Goal: Go to known website: Go to known website

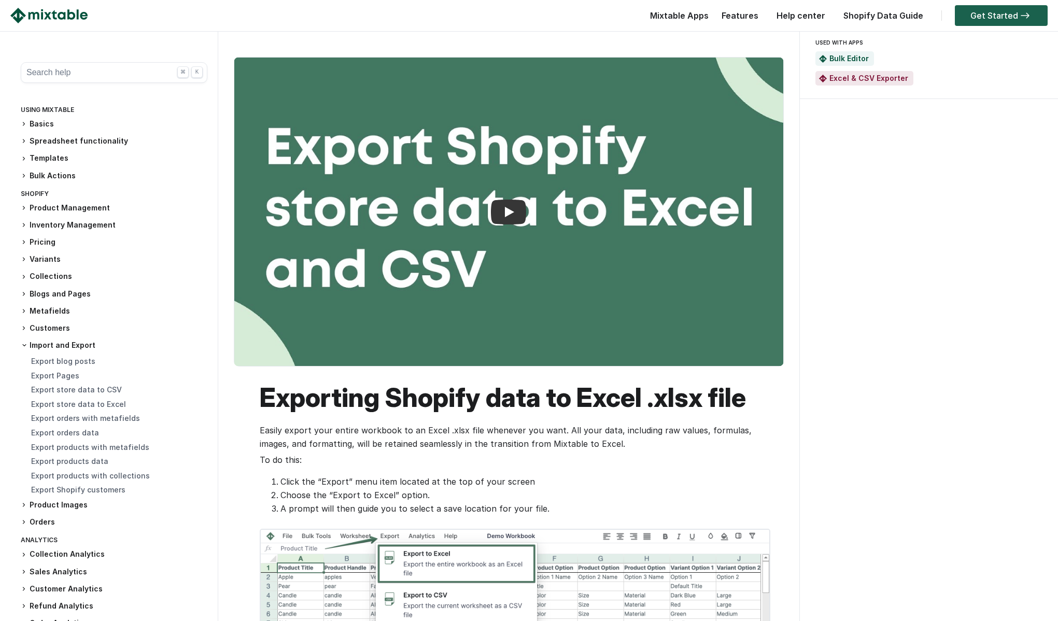
click at [994, 21] on link "Get Started" at bounding box center [1001, 15] width 93 height 21
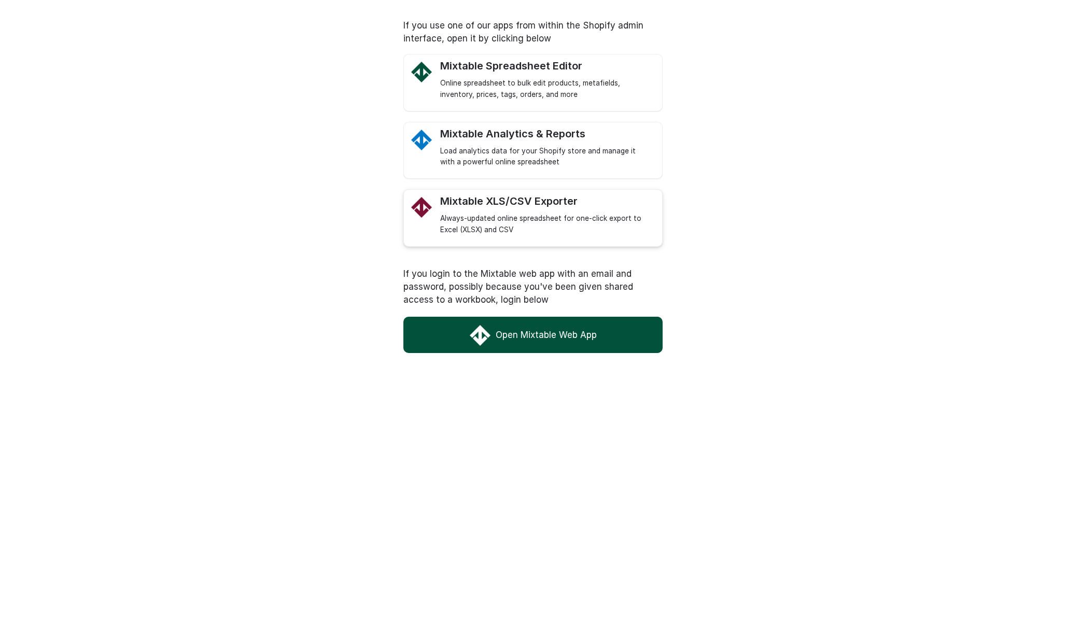
click at [512, 212] on link "Mixtable XLS/CSV Exporter Always-updated online spreadsheet for one-click expor…" at bounding box center [546, 215] width 212 height 41
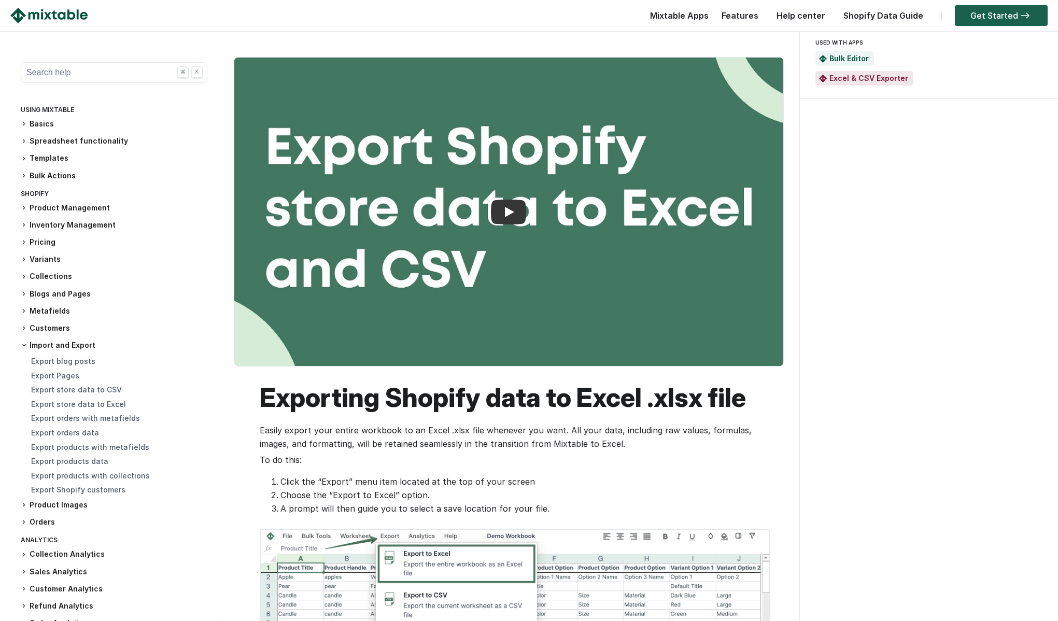
click at [981, 17] on link "Get Started" at bounding box center [1001, 15] width 93 height 21
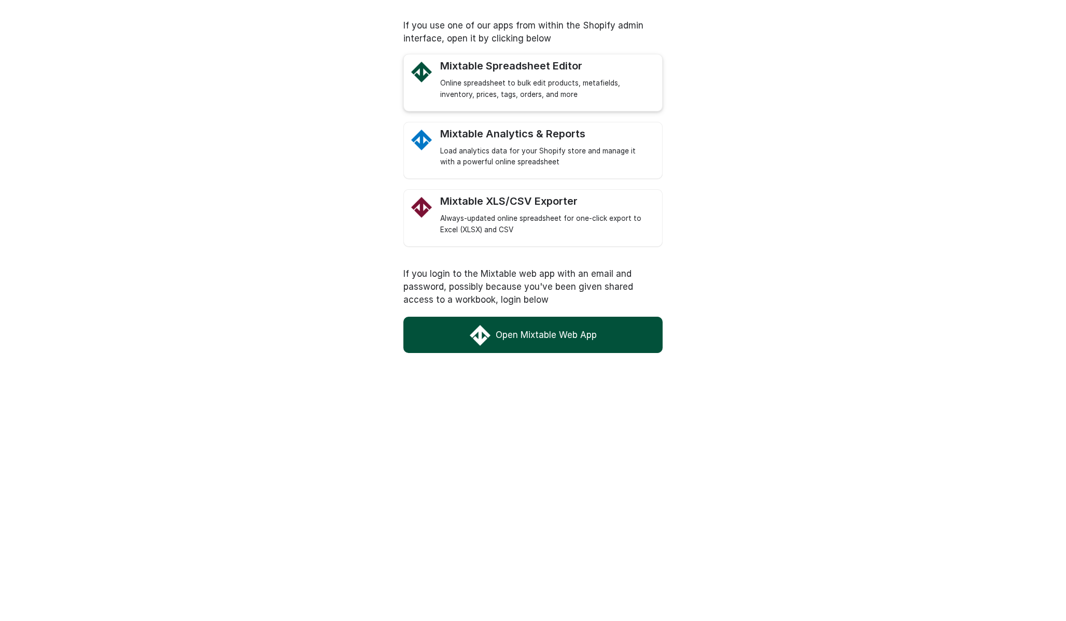
click at [544, 69] on div "Mixtable Spreadsheet Editor" at bounding box center [546, 66] width 212 height 13
